Goal: Navigation & Orientation: Find specific page/section

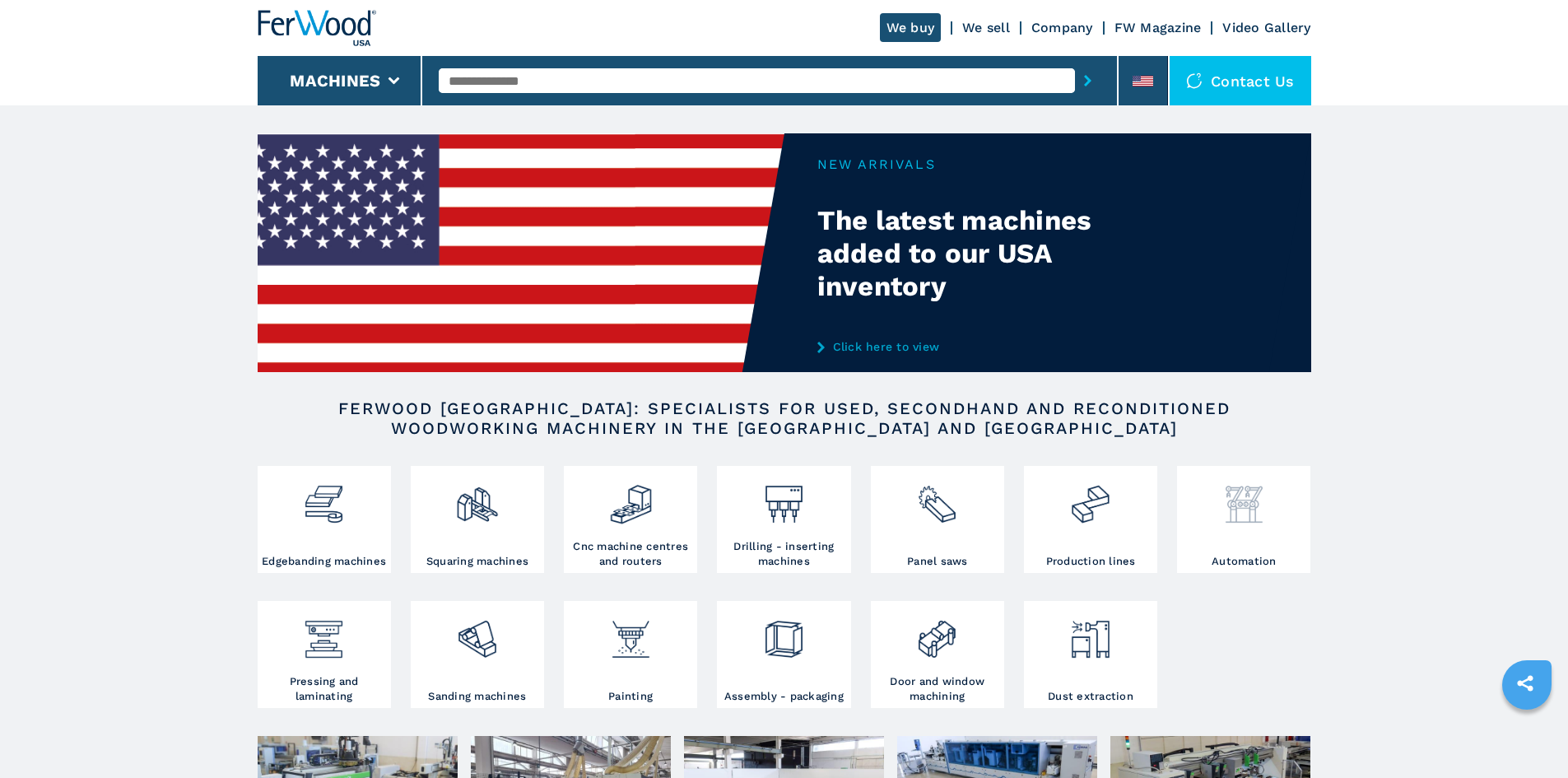
click at [1244, 524] on img at bounding box center [1243, 498] width 43 height 56
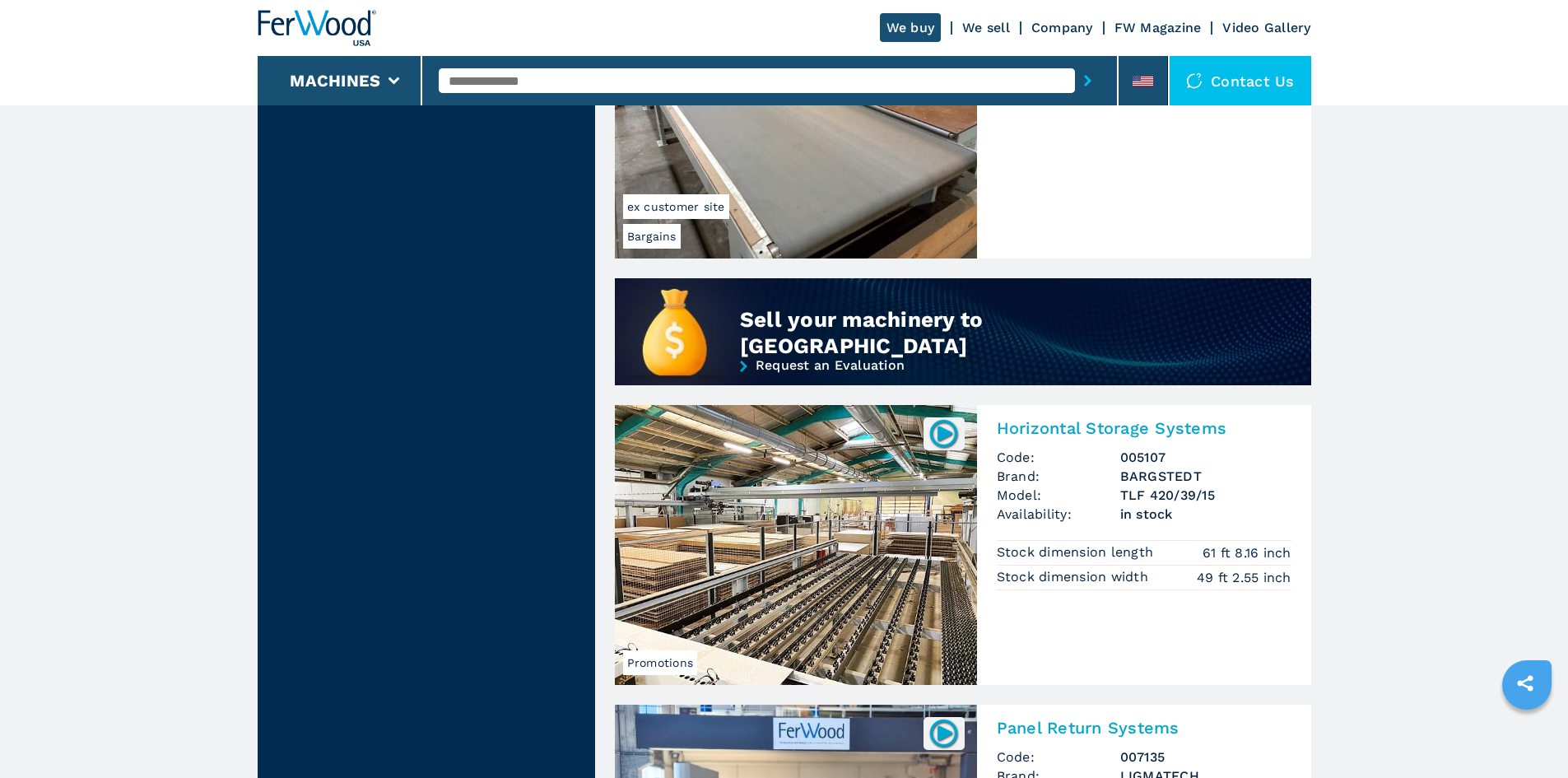
scroll to position [1235, 0]
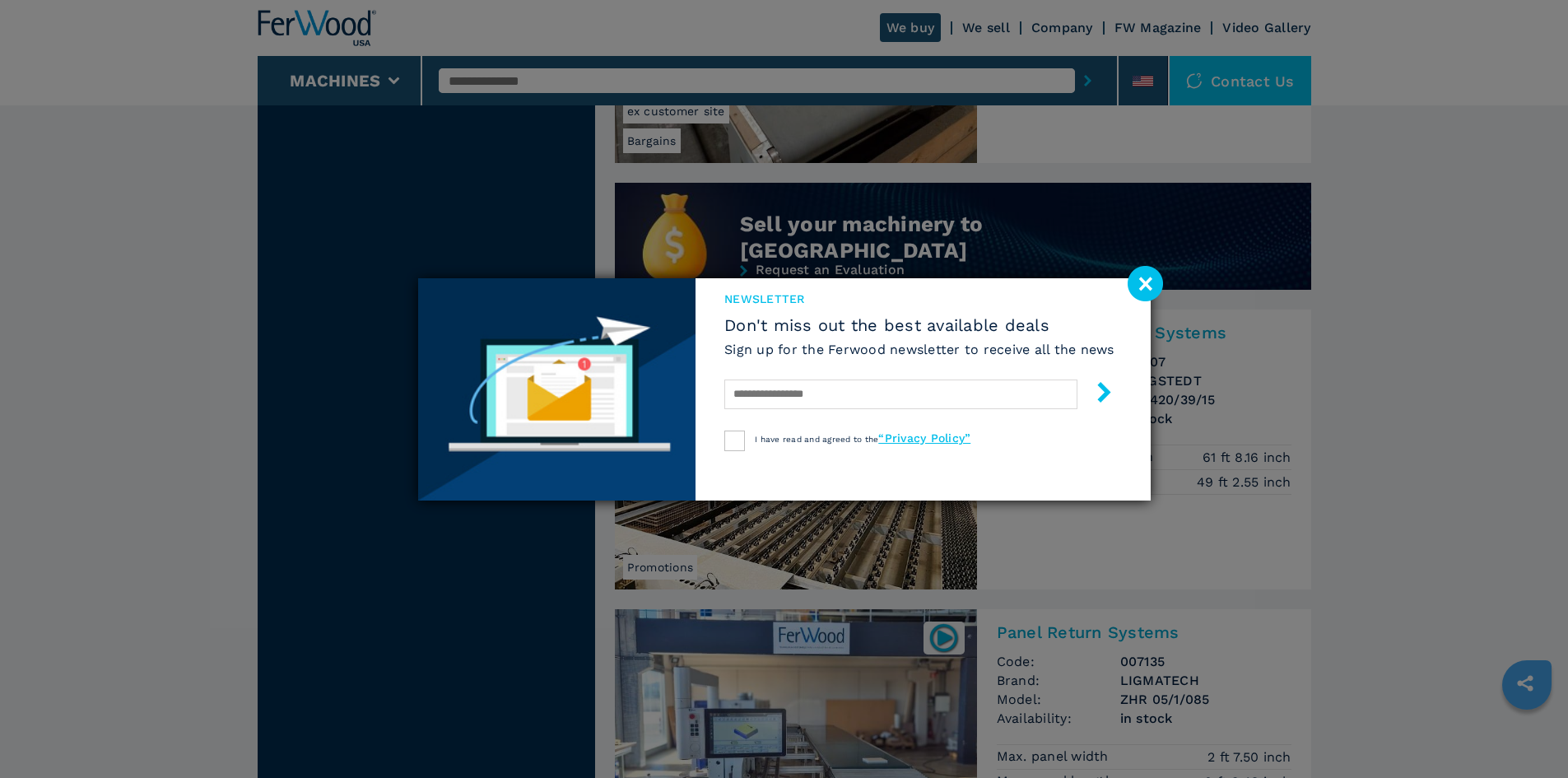
click at [1144, 281] on image at bounding box center [1145, 284] width 36 height 36
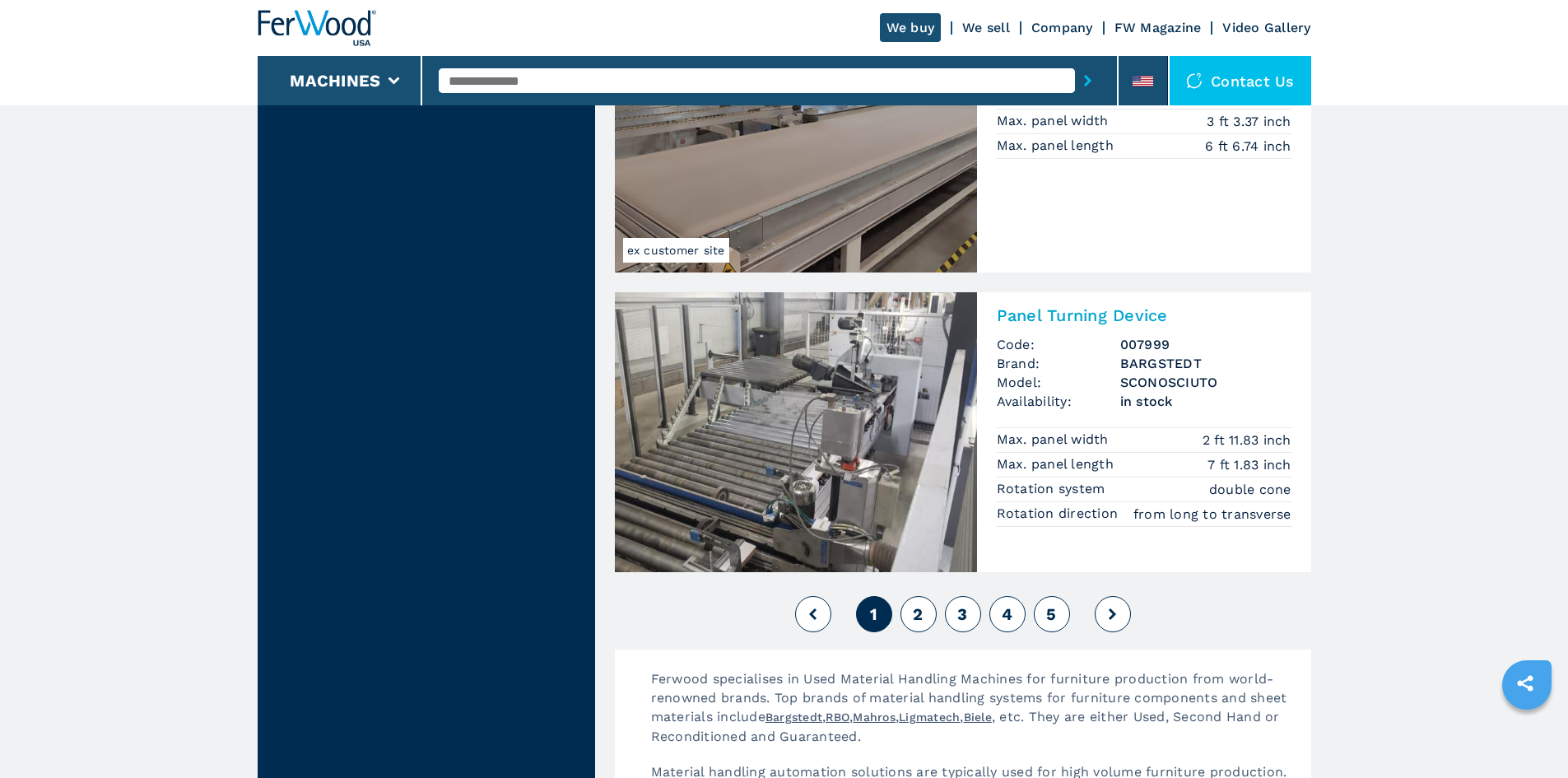
scroll to position [3458, 0]
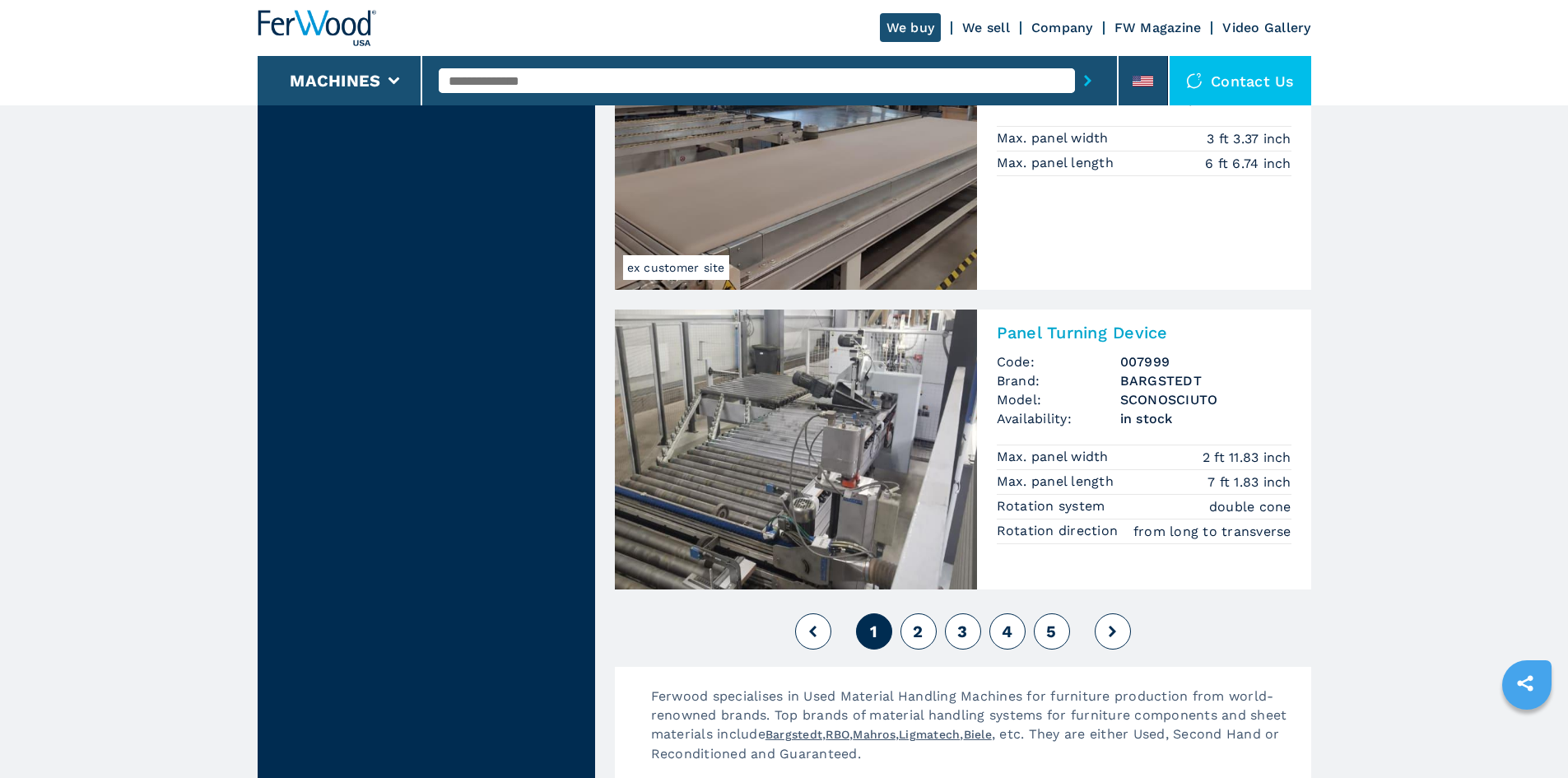
click at [1108, 636] on button at bounding box center [1113, 631] width 36 height 36
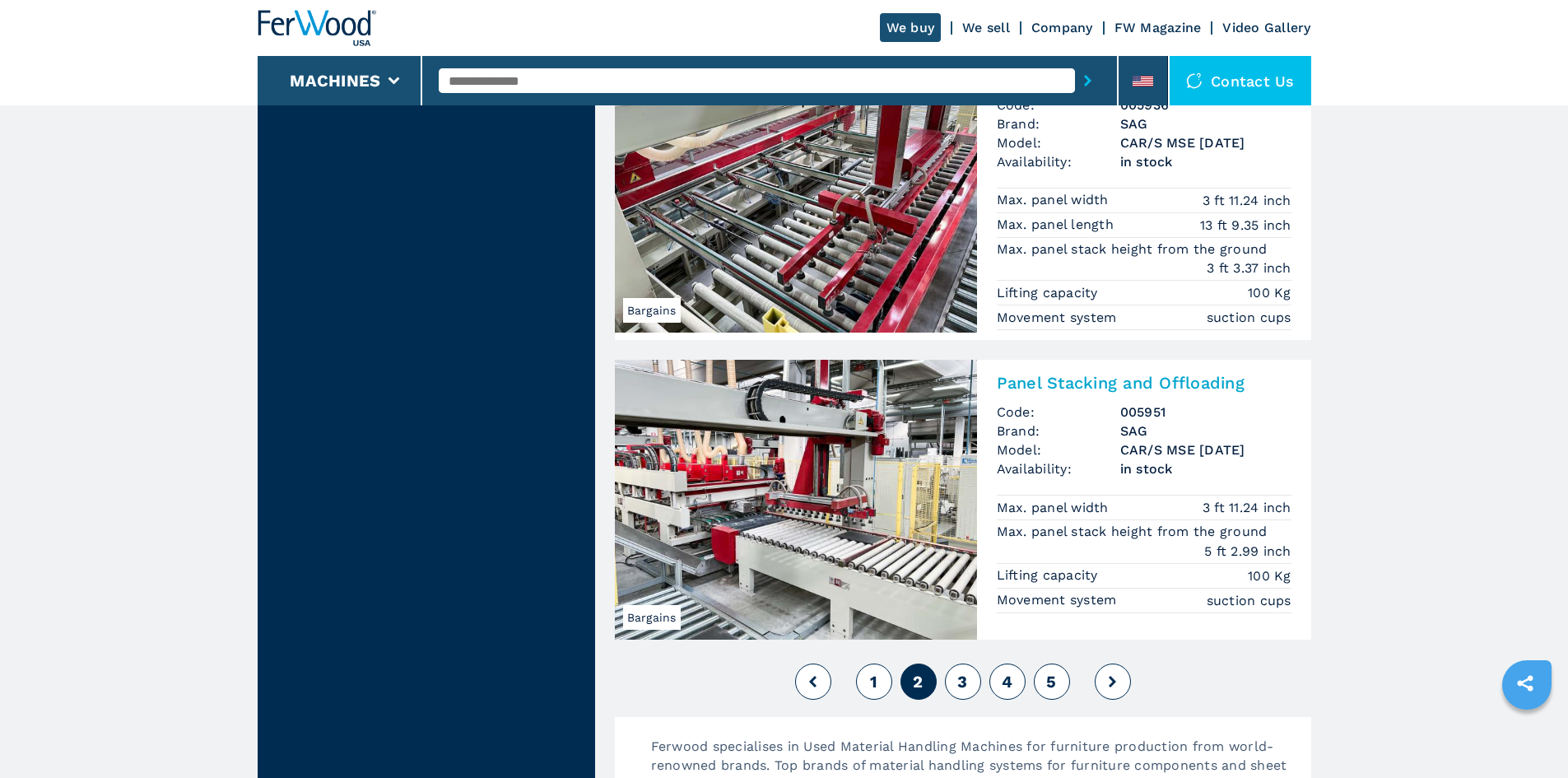
scroll to position [3458, 0]
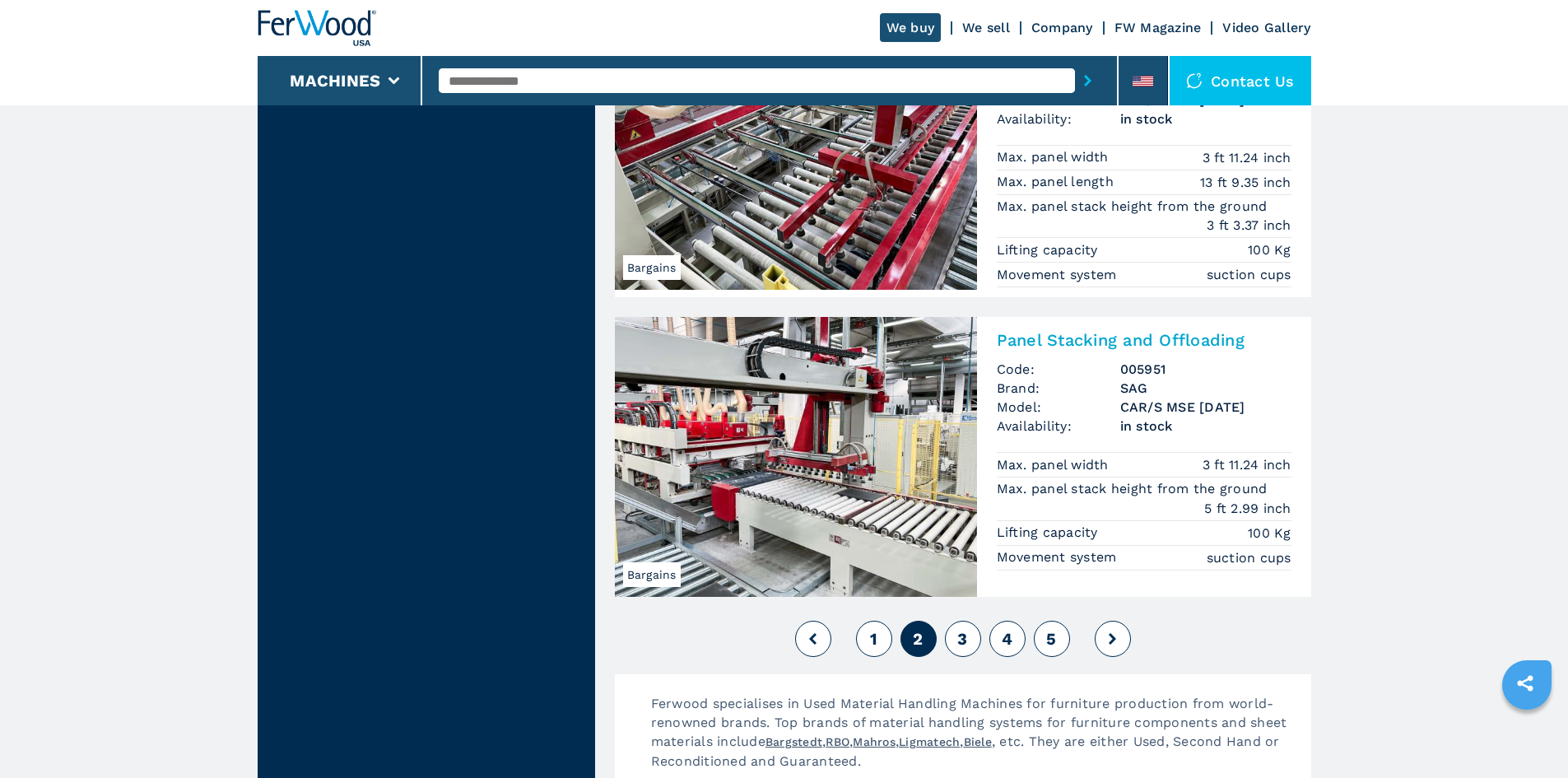
click at [962, 640] on span "3" at bounding box center [963, 638] width 10 height 20
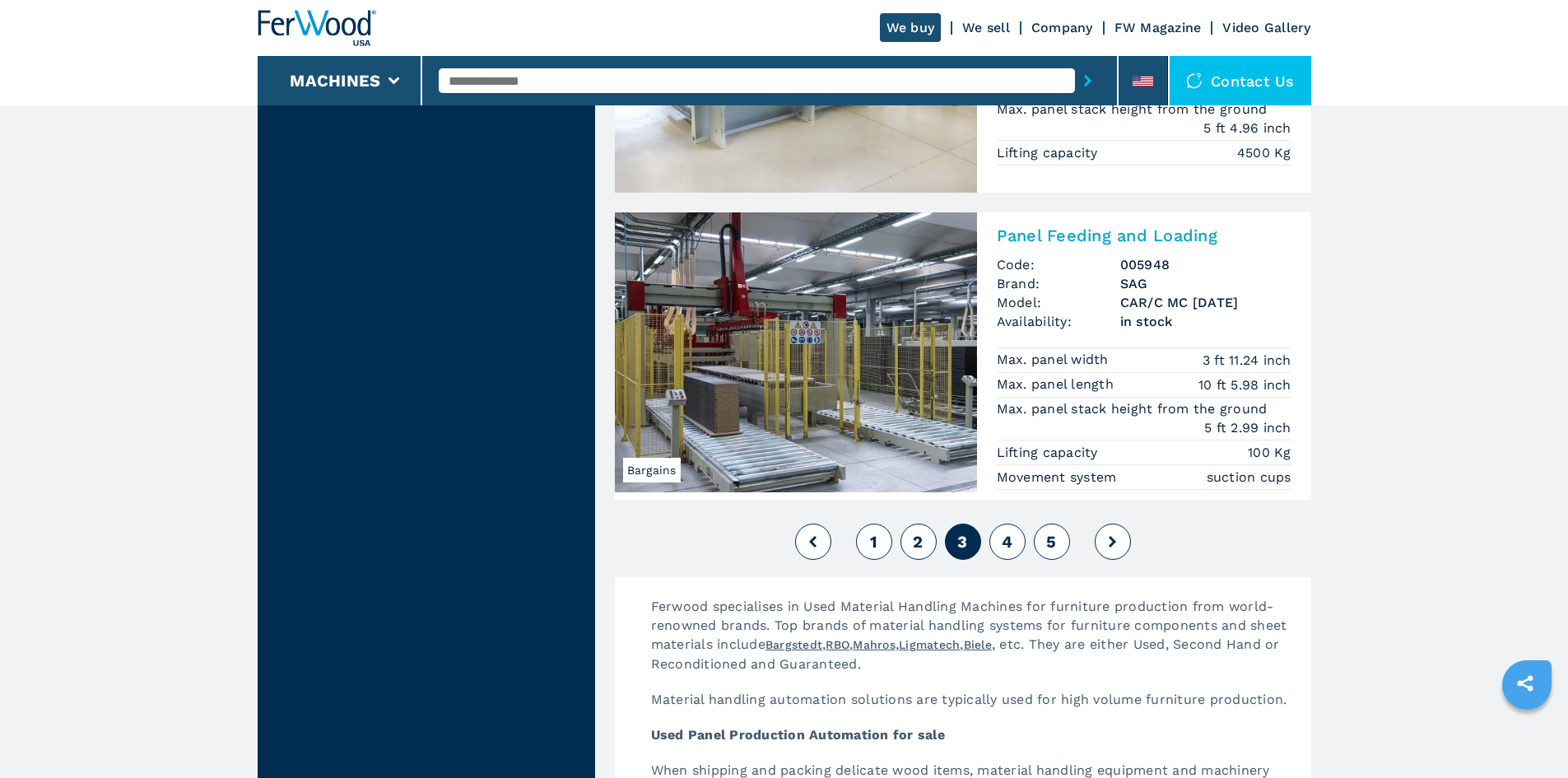
scroll to position [3623, 0]
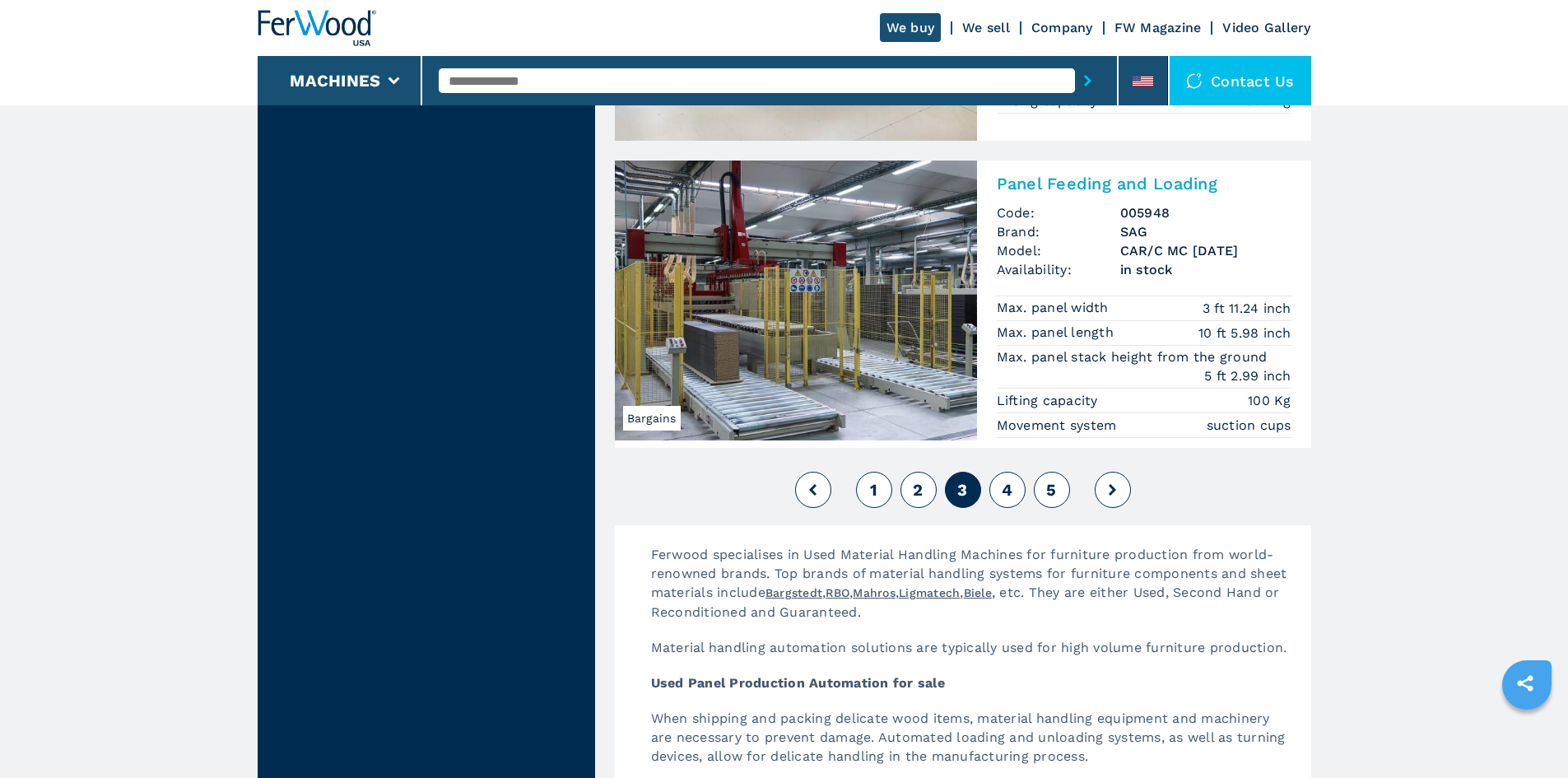
click at [1015, 483] on button "4" at bounding box center [1007, 490] width 36 height 36
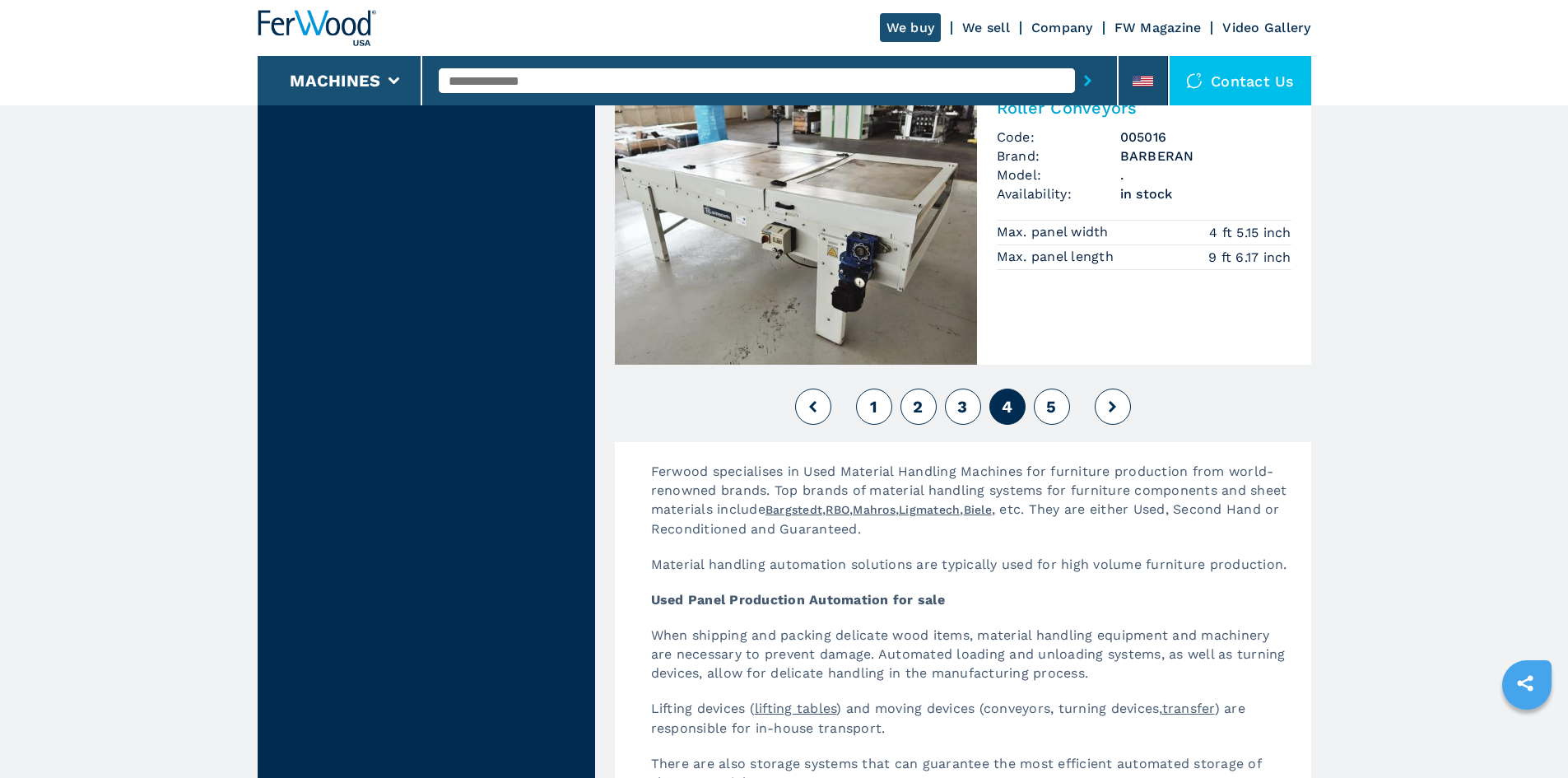
scroll to position [3706, 0]
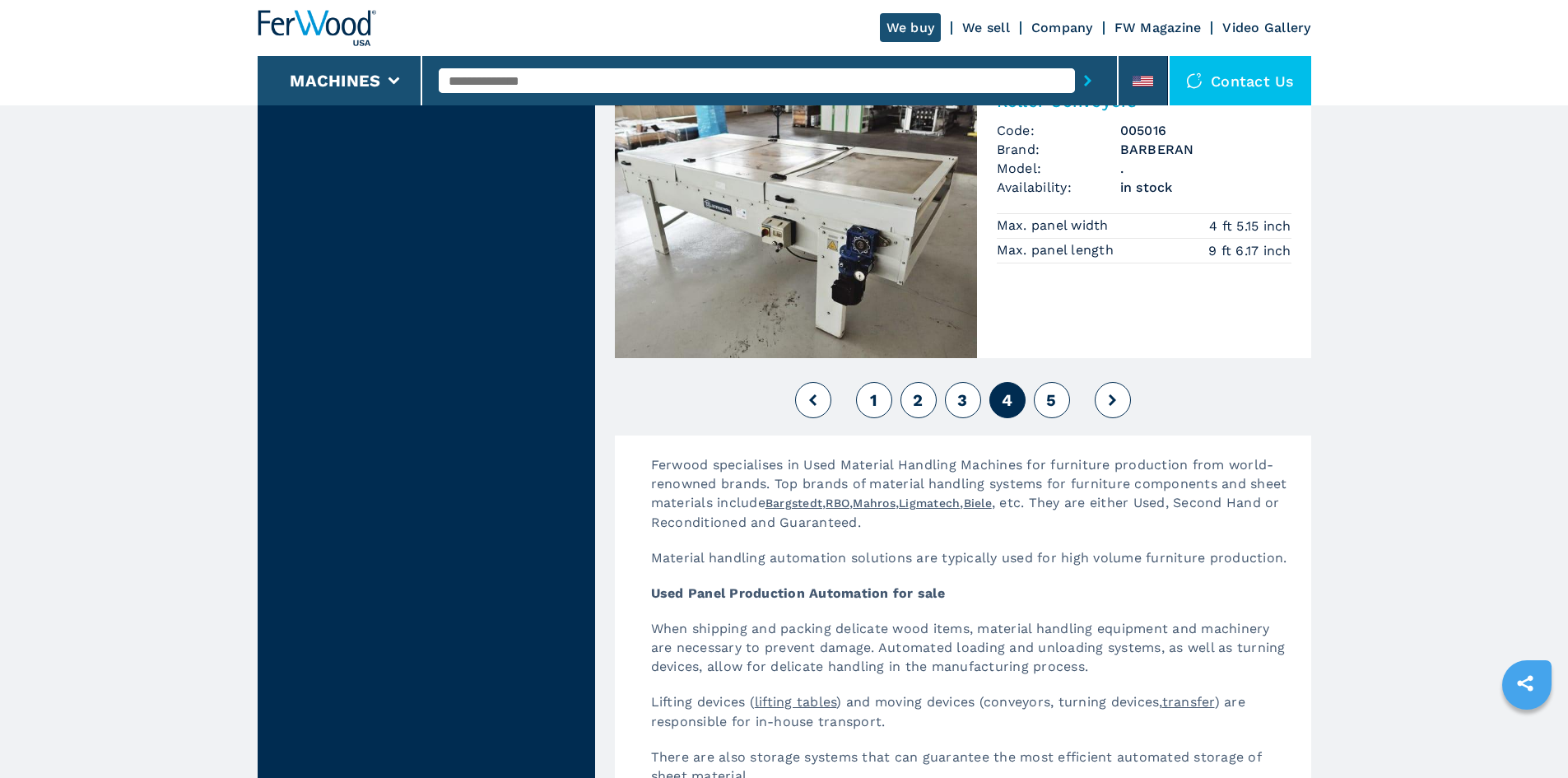
click at [1055, 403] on span "5" at bounding box center [1051, 400] width 10 height 20
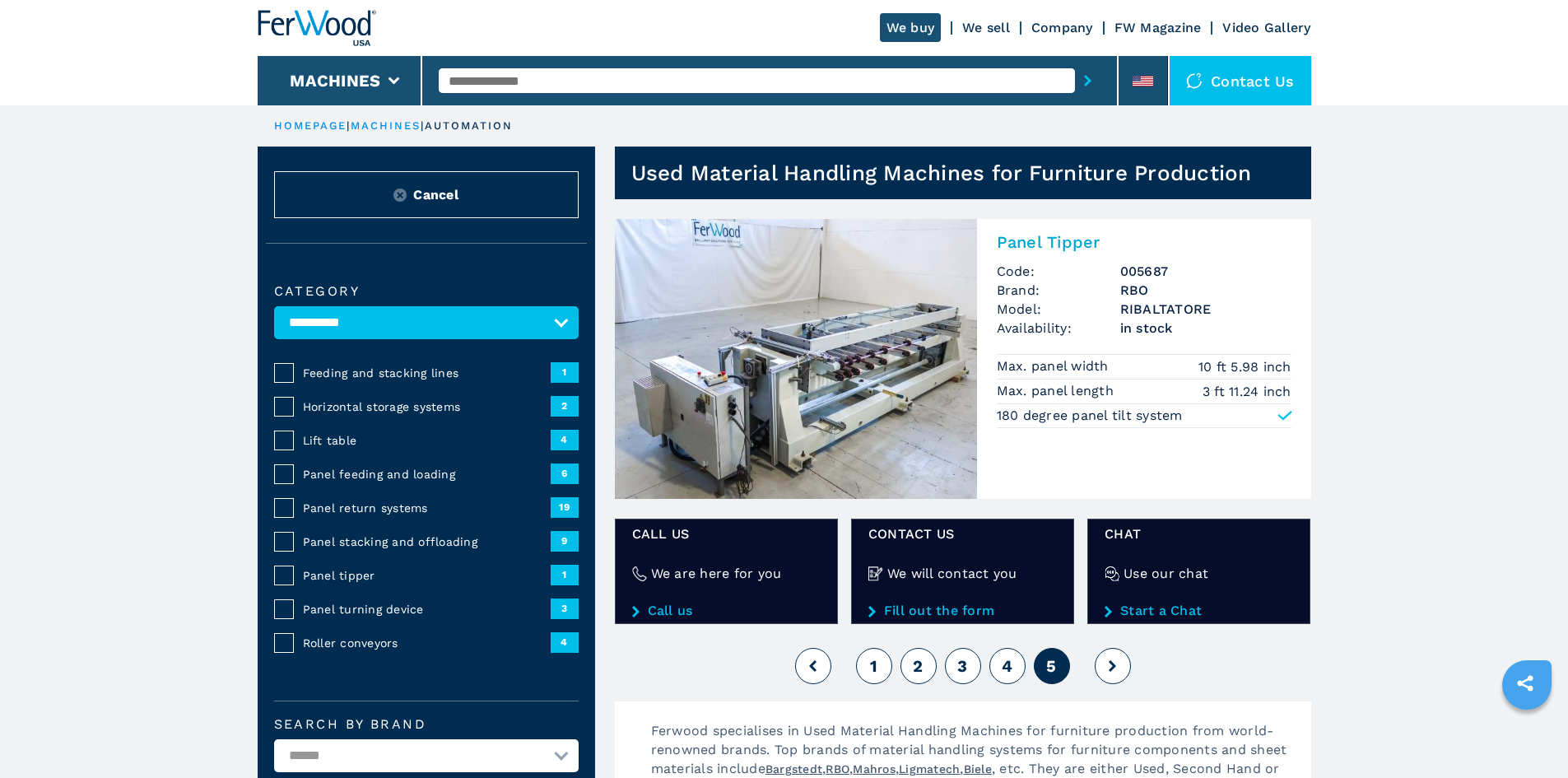
click at [874, 665] on span "1" at bounding box center [873, 665] width 8 height 20
